Goal: Task Accomplishment & Management: Use online tool/utility

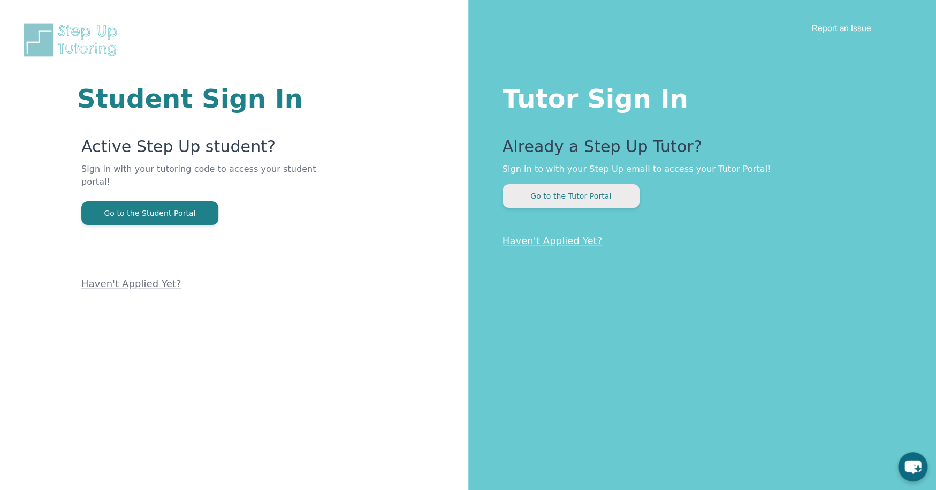
click at [588, 196] on button "Go to the Tutor Portal" at bounding box center [570, 196] width 137 height 24
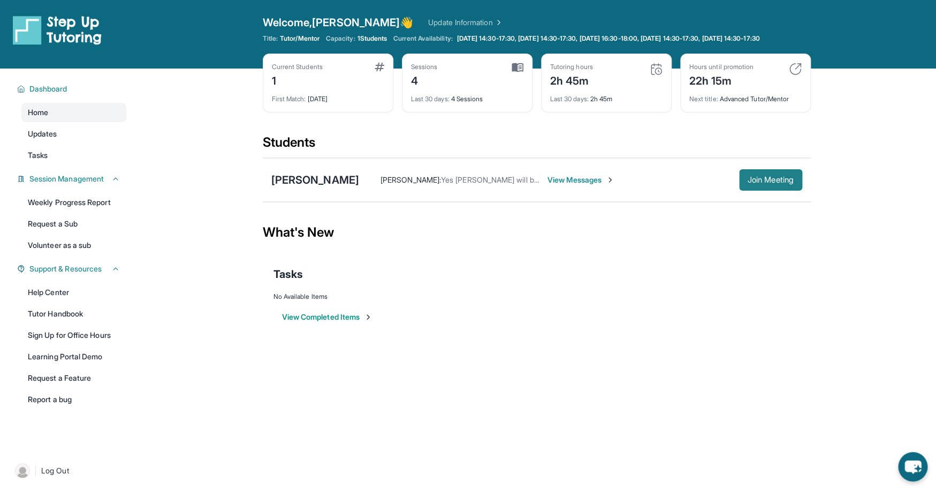
click at [781, 183] on span "Join Meeting" at bounding box center [771, 180] width 46 height 6
click at [767, 183] on span "Join Meeting" at bounding box center [771, 180] width 46 height 6
click at [763, 183] on span "Join Meeting" at bounding box center [771, 180] width 46 height 6
click at [772, 183] on span "Join Meeting" at bounding box center [771, 180] width 46 height 6
click at [760, 183] on span "Join Meeting" at bounding box center [771, 180] width 46 height 6
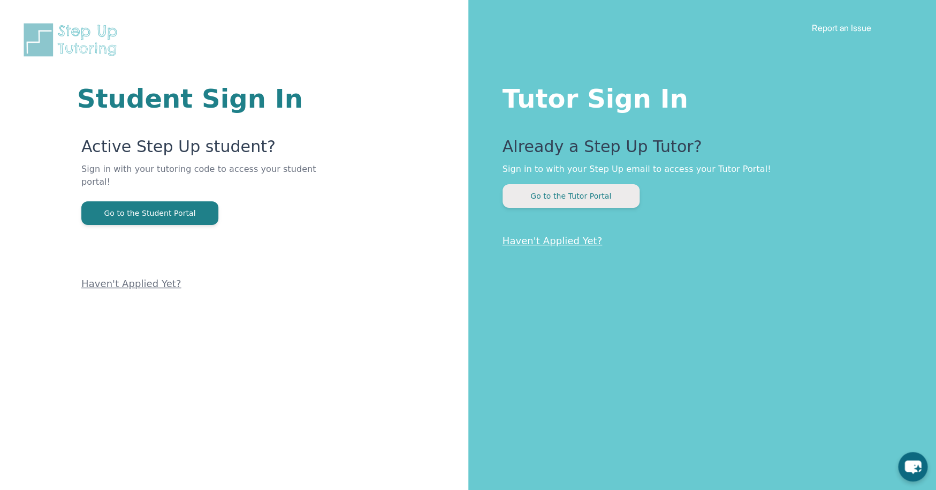
click at [559, 197] on button "Go to the Tutor Portal" at bounding box center [570, 196] width 137 height 24
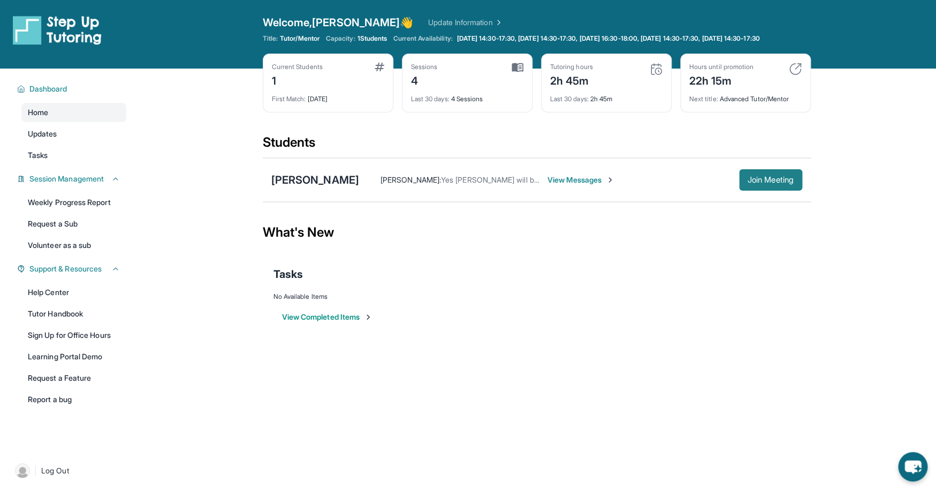
click at [760, 183] on button "Join Meeting" at bounding box center [770, 179] width 63 height 21
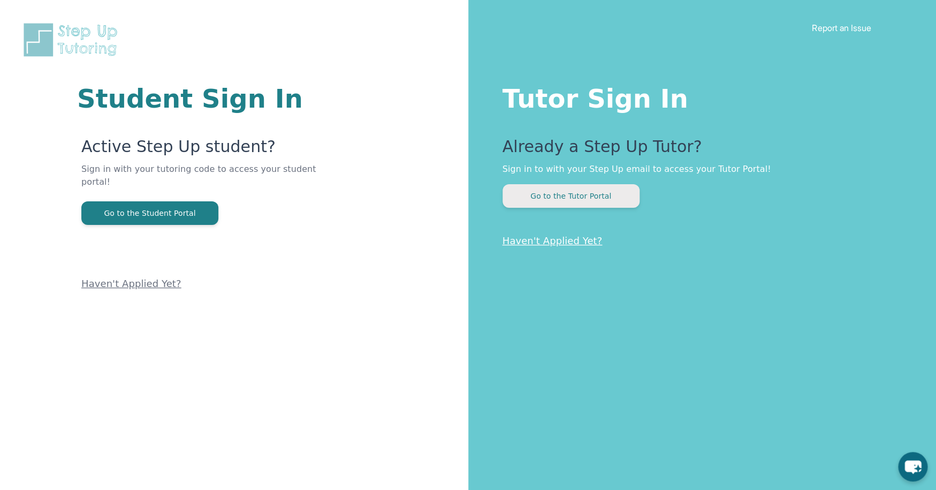
click at [580, 194] on button "Go to the Tutor Portal" at bounding box center [570, 196] width 137 height 24
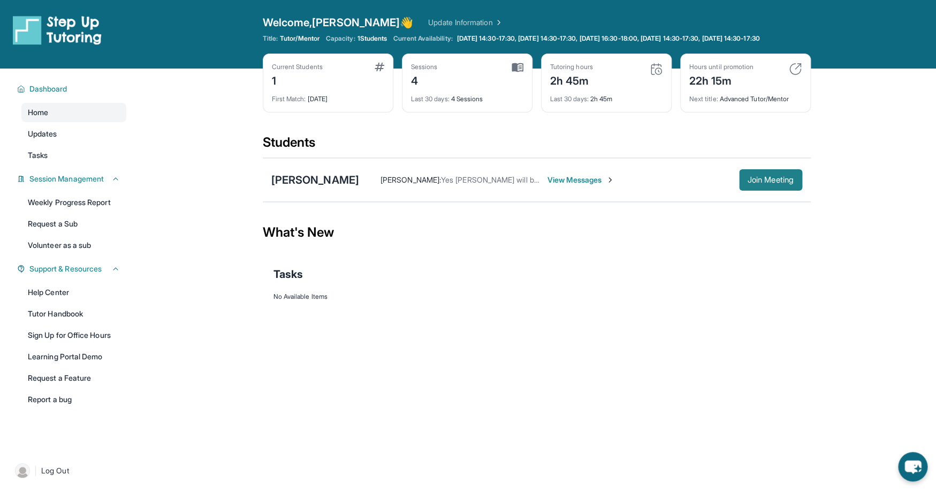
click at [755, 183] on span "Join Meeting" at bounding box center [771, 180] width 46 height 6
